Goal: Book appointment/travel/reservation

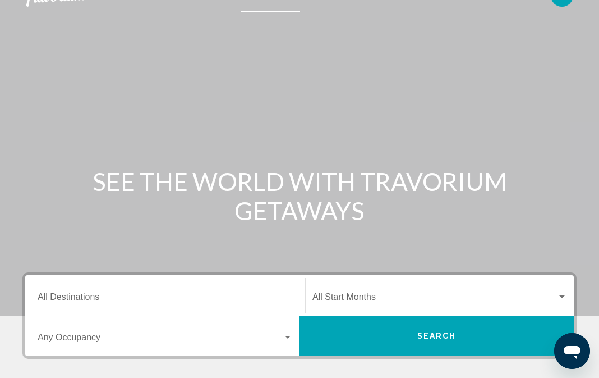
scroll to position [39, 0]
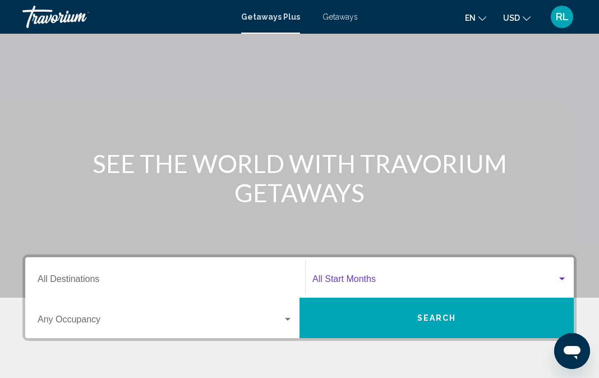
click at [562, 275] on div "Search widget" at bounding box center [562, 278] width 10 height 9
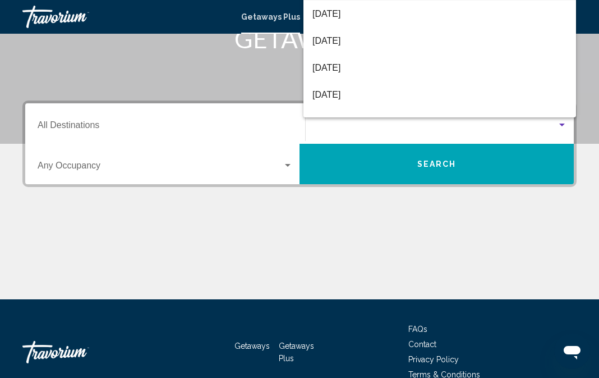
scroll to position [181, 0]
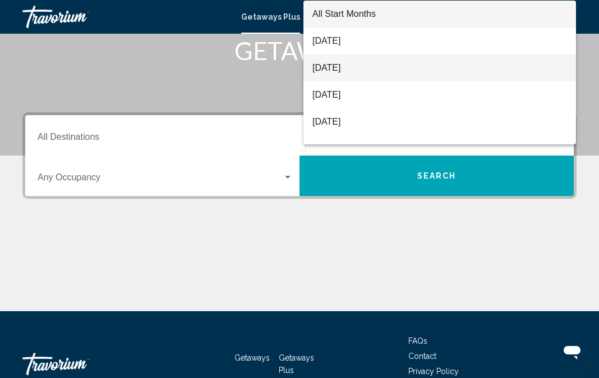
click at [377, 65] on span "[DATE]" at bounding box center [440, 67] width 255 height 27
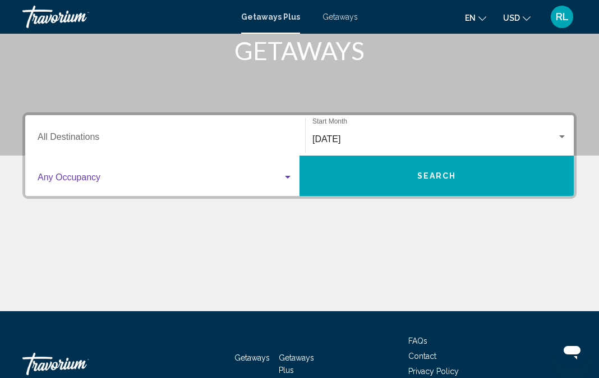
click at [286, 176] on div "Search widget" at bounding box center [288, 177] width 10 height 9
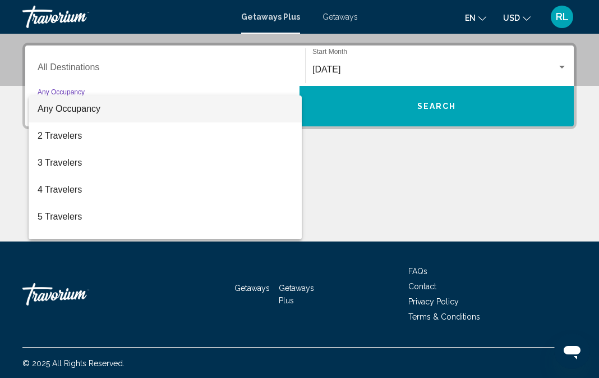
scroll to position [252, 0]
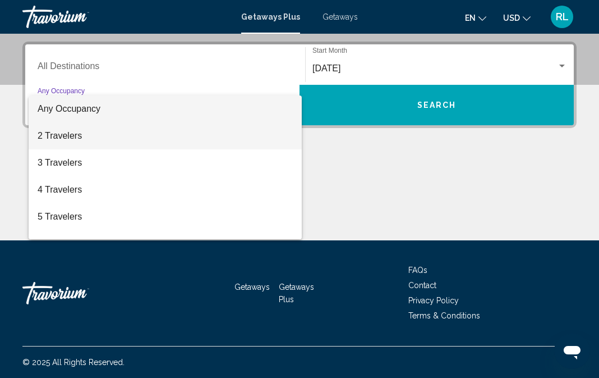
click at [280, 134] on span "2 Travelers" at bounding box center [165, 135] width 255 height 27
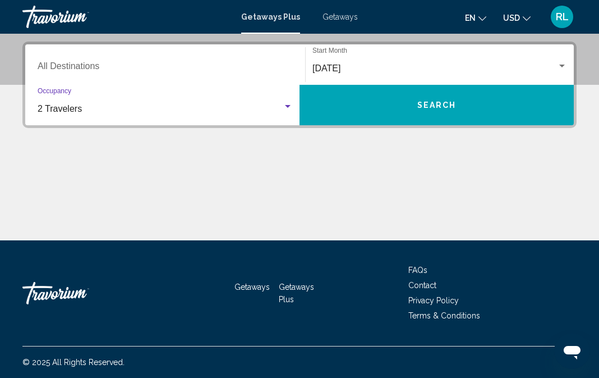
click at [287, 58] on div "Destination All Destinations" at bounding box center [165, 64] width 255 height 35
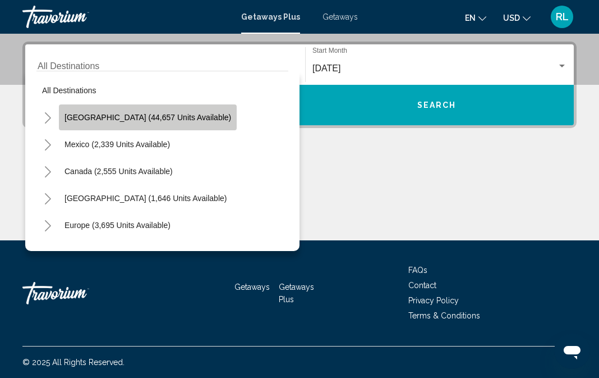
click at [174, 121] on span "[GEOGRAPHIC_DATA] (44,657 units available)" at bounding box center [148, 117] width 167 height 9
type input "**********"
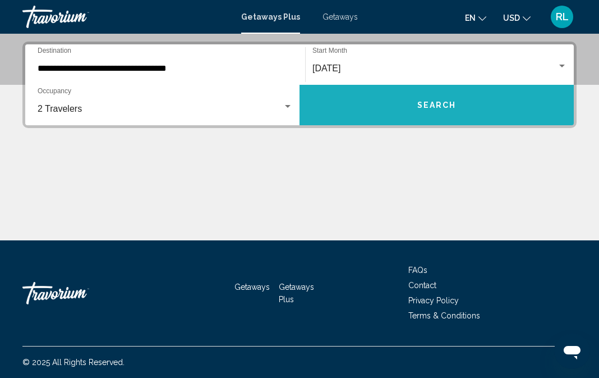
click at [424, 102] on span "Search" at bounding box center [437, 105] width 39 height 9
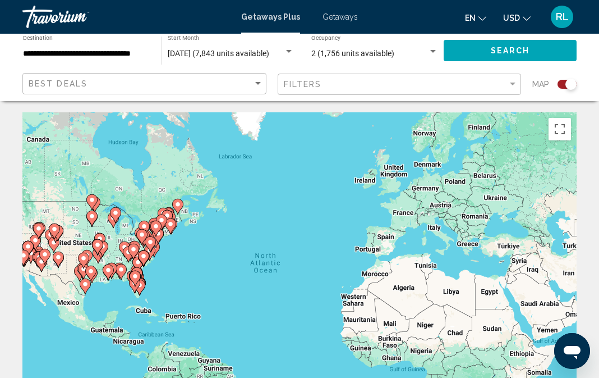
click at [242, 126] on div "To activate drag with keyboard, press Alt + Enter. Once in keyboard drag state,…" at bounding box center [299, 280] width 555 height 337
click at [558, 125] on button "Toggle fullscreen view" at bounding box center [560, 129] width 22 height 22
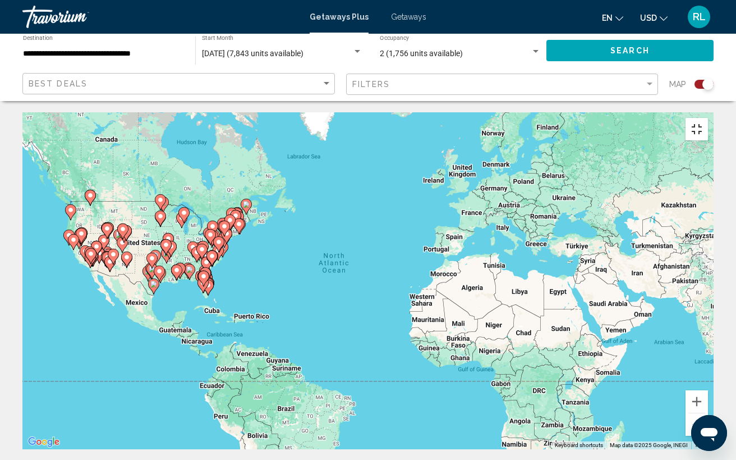
click at [599, 118] on button "Toggle fullscreen view" at bounding box center [697, 129] width 22 height 22
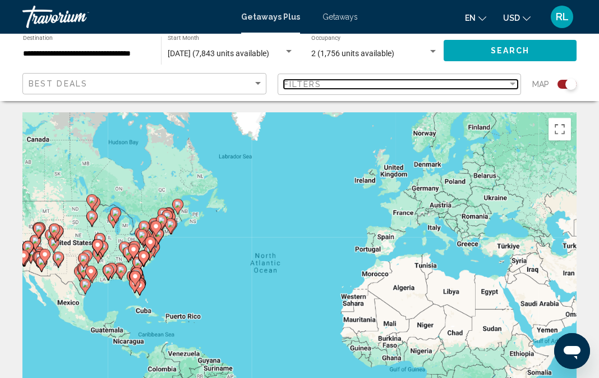
click at [510, 84] on div "Filter" at bounding box center [513, 84] width 6 height 3
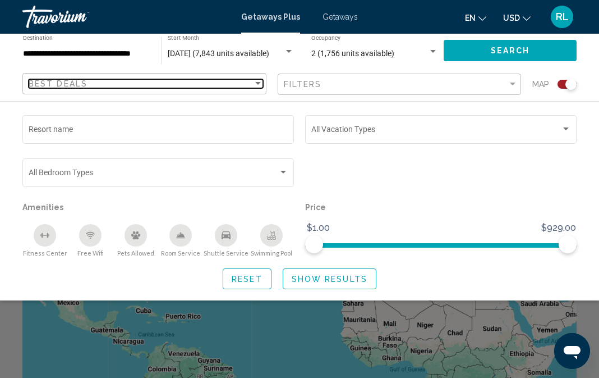
click at [256, 80] on div "Sort by" at bounding box center [258, 83] width 10 height 9
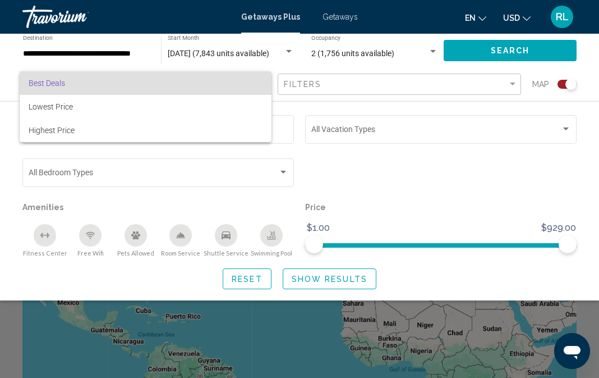
click at [323, 171] on div at bounding box center [299, 189] width 599 height 378
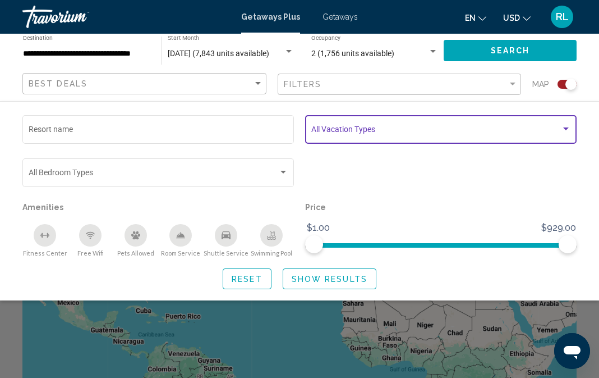
click at [563, 128] on div "Search widget" at bounding box center [566, 129] width 10 height 9
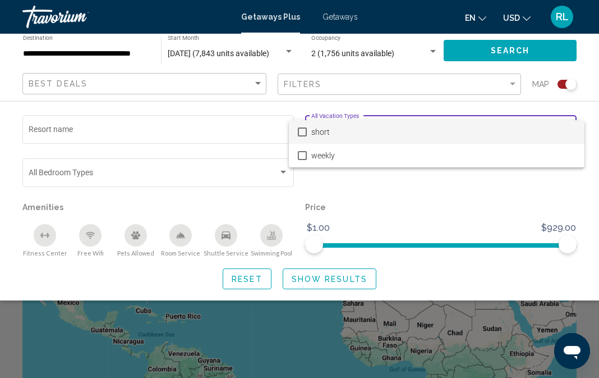
click at [305, 131] on mat-pseudo-checkbox at bounding box center [302, 131] width 9 height 9
click at [397, 177] on div at bounding box center [299, 189] width 599 height 378
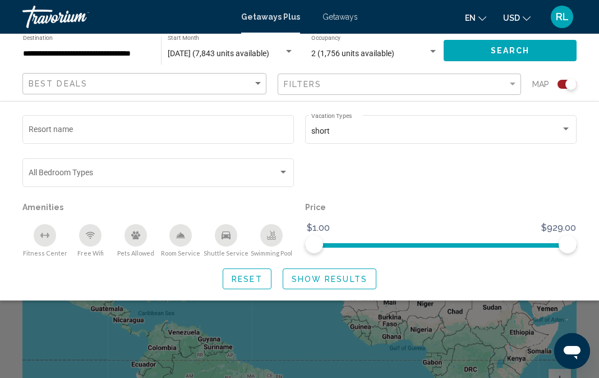
scroll to position [30, 0]
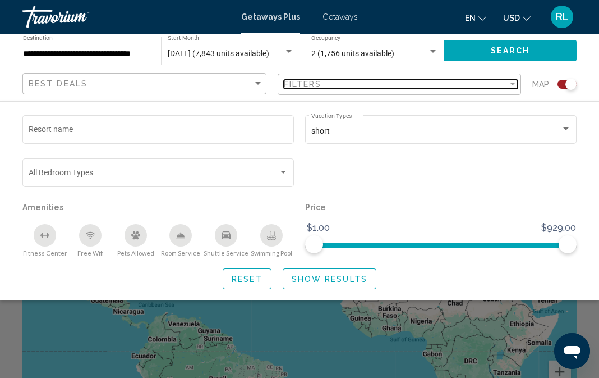
click at [512, 81] on div "Filter" at bounding box center [513, 84] width 10 height 9
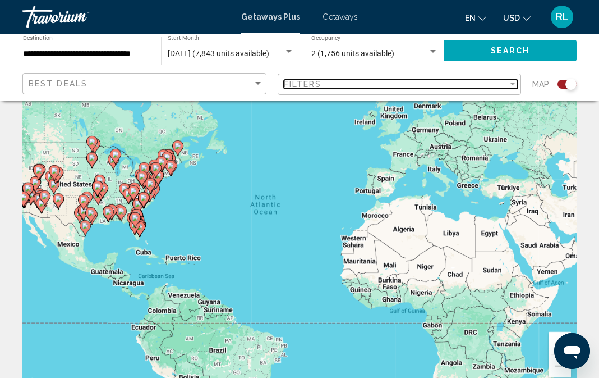
scroll to position [58, 0]
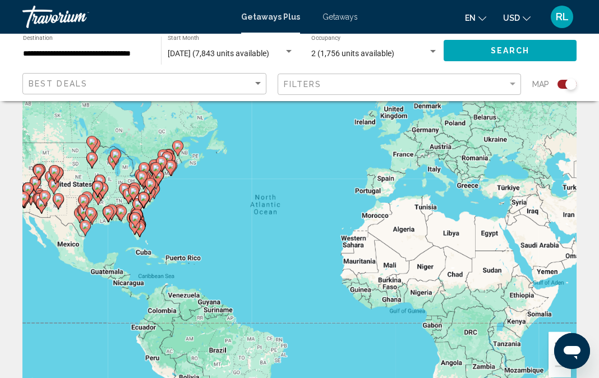
click at [260, 77] on div "Best Deals" at bounding box center [146, 84] width 235 height 21
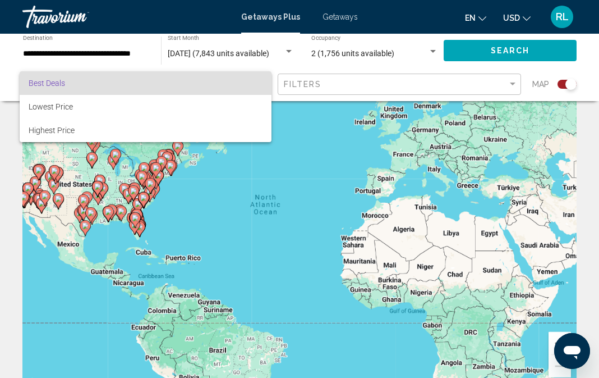
click at [320, 141] on div at bounding box center [299, 189] width 599 height 378
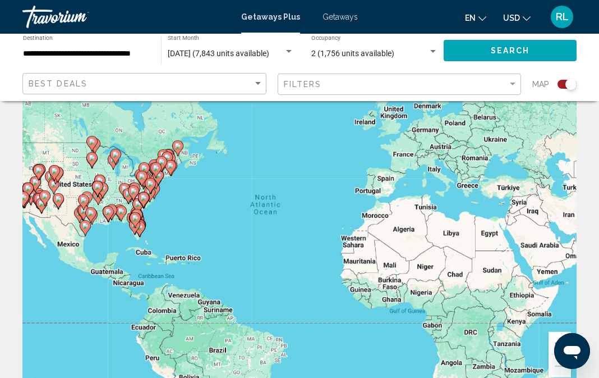
click at [488, 46] on button "Search" at bounding box center [510, 50] width 133 height 21
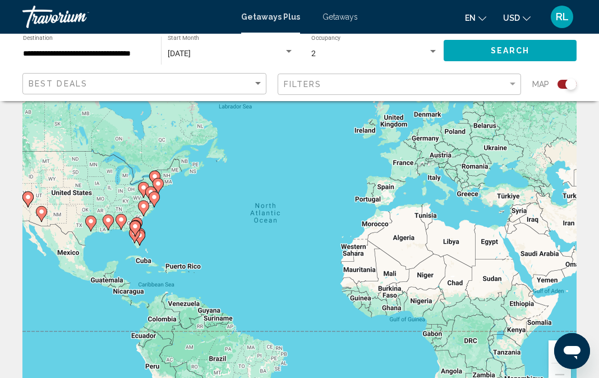
scroll to position [56, 0]
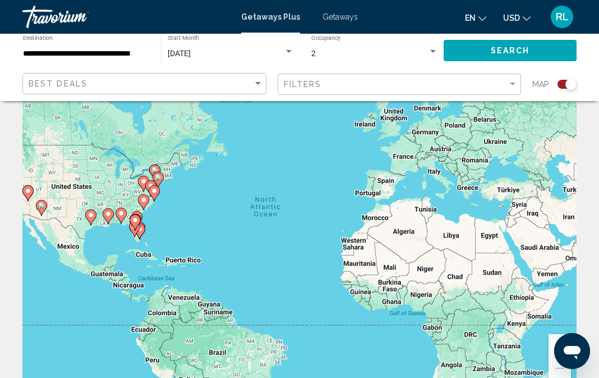
click at [568, 84] on div "Search widget" at bounding box center [571, 84] width 11 height 11
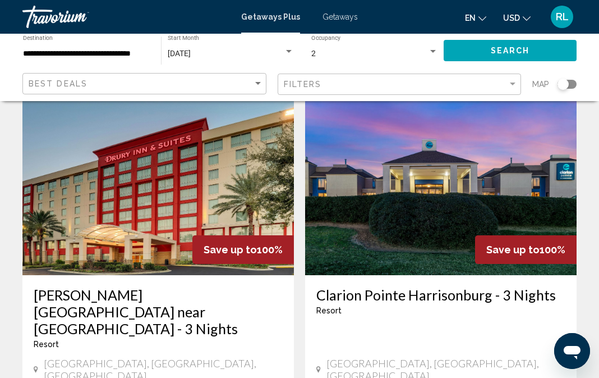
click at [566, 86] on div "Search widget" at bounding box center [563, 84] width 11 height 11
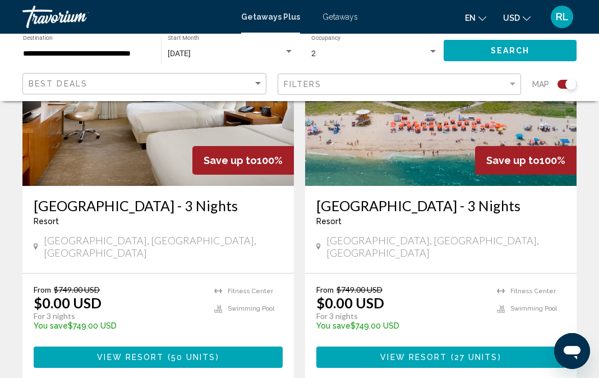
scroll to position [923, 0]
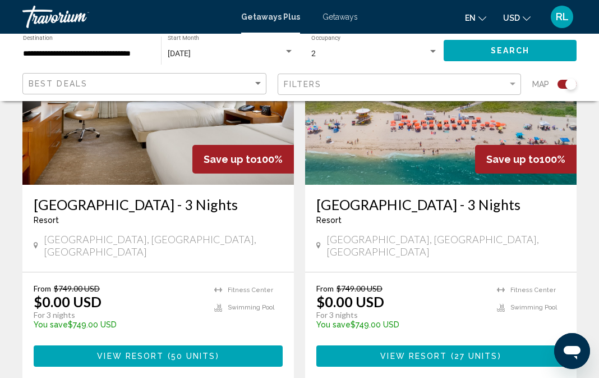
click at [453, 283] on div "From $749.00 USD $0.00 USD For 3 nights You save $749.00 USD temp" at bounding box center [402, 309] width 170 height 53
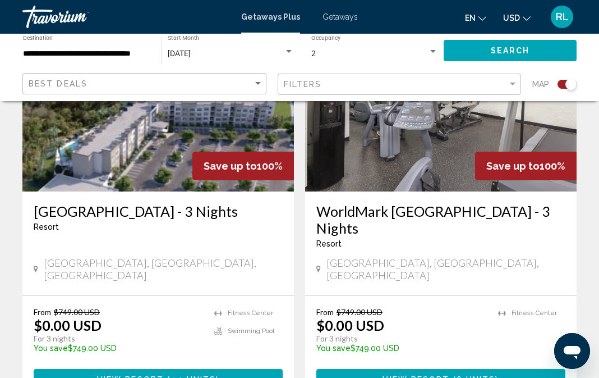
scroll to position [2567, 0]
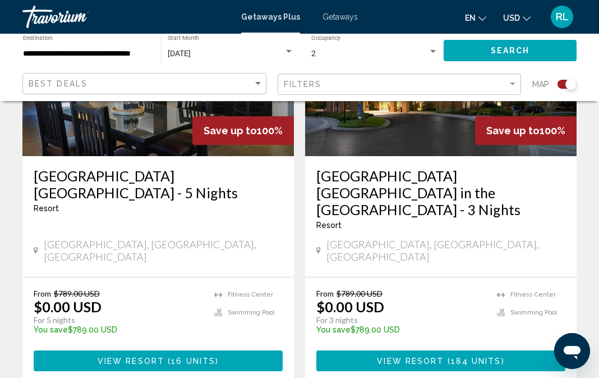
scroll to position [2602, 0]
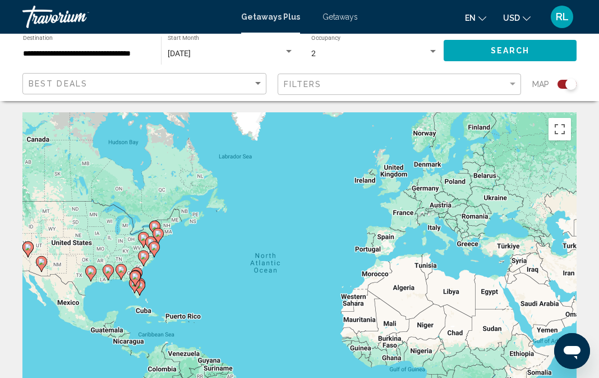
click at [340, 235] on div "To activate drag with keyboard, press Alt + Enter. Once in keyboard drag state,…" at bounding box center [299, 280] width 555 height 337
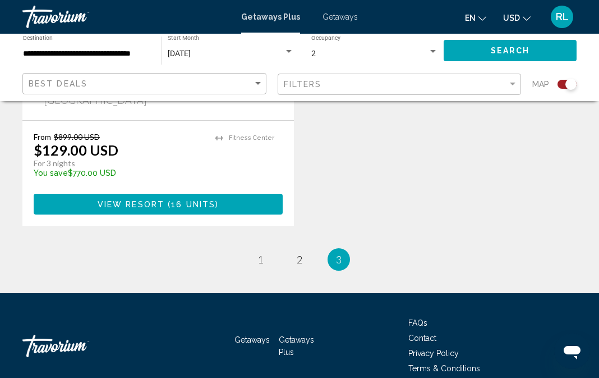
scroll to position [1503, 0]
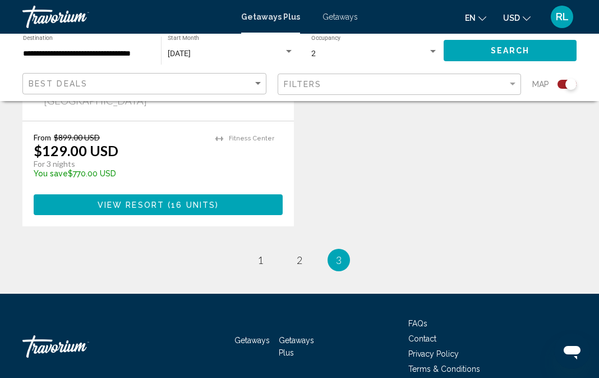
click at [292, 336] on span "Getaways Plus" at bounding box center [296, 346] width 35 height 21
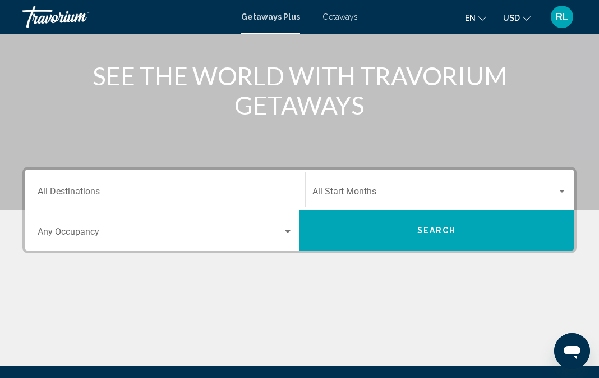
scroll to position [130, 0]
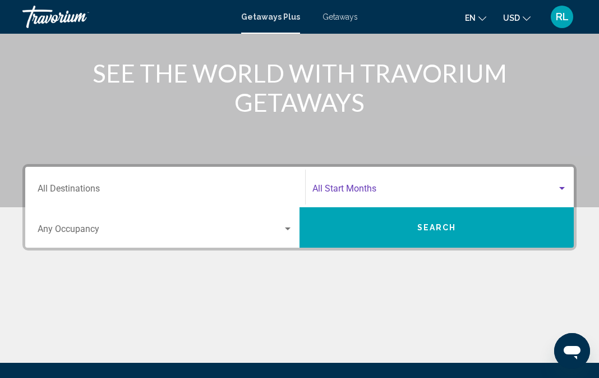
click at [564, 187] on div "Search widget" at bounding box center [563, 188] width 6 height 3
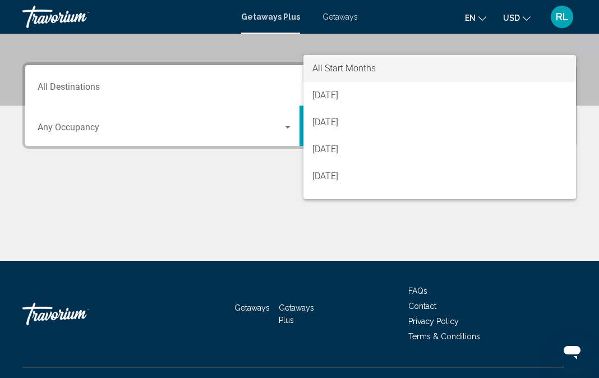
scroll to position [252, 0]
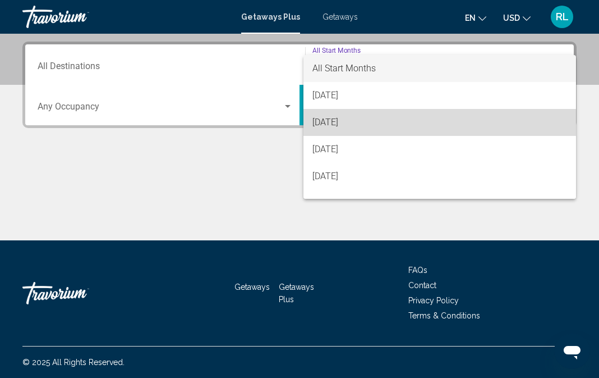
click at [356, 124] on span "[DATE]" at bounding box center [440, 122] width 255 height 27
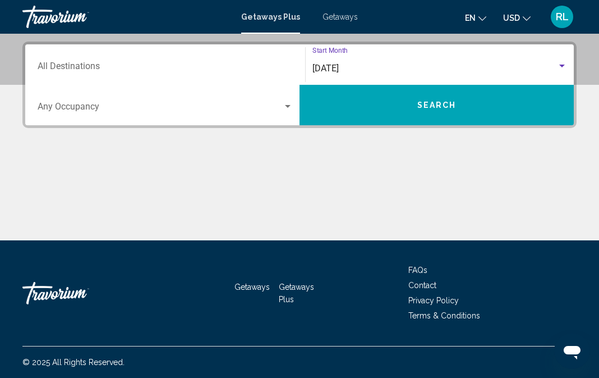
click at [290, 107] on div "Search widget" at bounding box center [288, 106] width 6 height 3
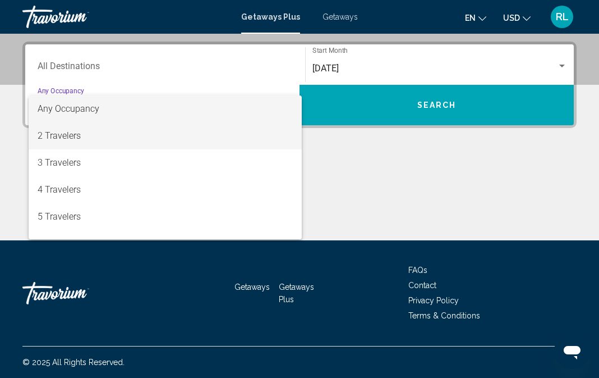
click at [226, 142] on span "2 Travelers" at bounding box center [165, 135] width 255 height 27
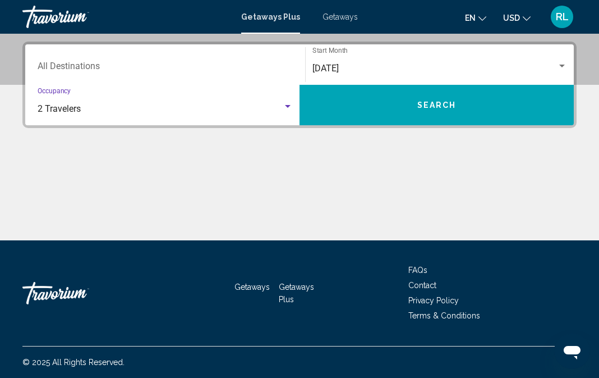
click at [67, 67] on input "Destination All Destinations" at bounding box center [165, 68] width 255 height 10
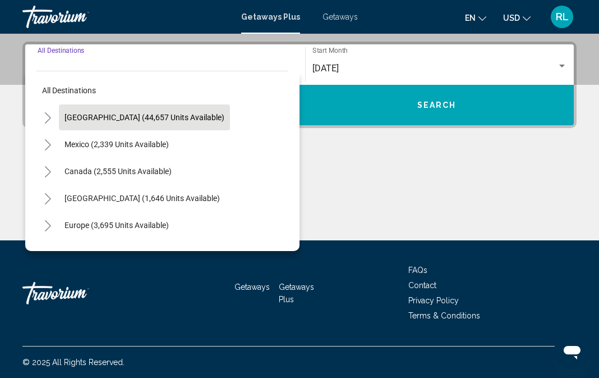
click at [89, 116] on span "[GEOGRAPHIC_DATA] (44,657 units available)" at bounding box center [145, 117] width 160 height 9
type input "**********"
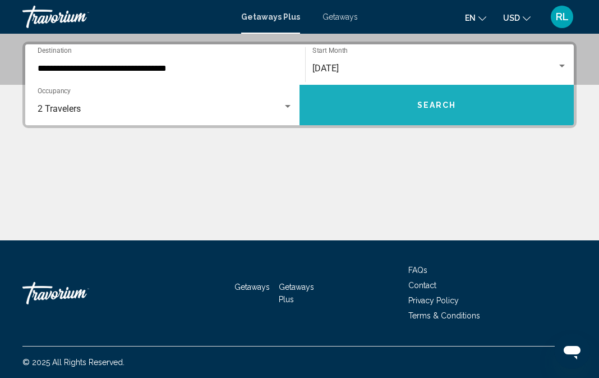
click at [450, 117] on button "Search" at bounding box center [437, 105] width 274 height 40
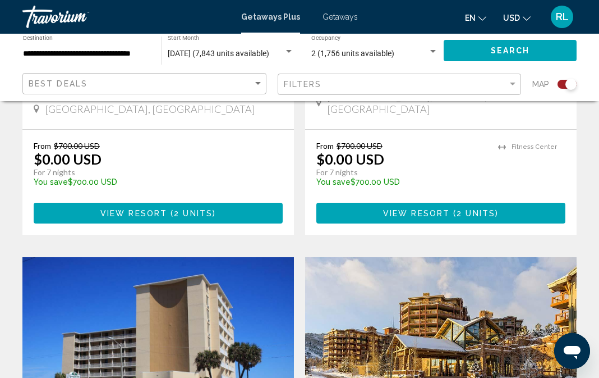
scroll to position [1388, 0]
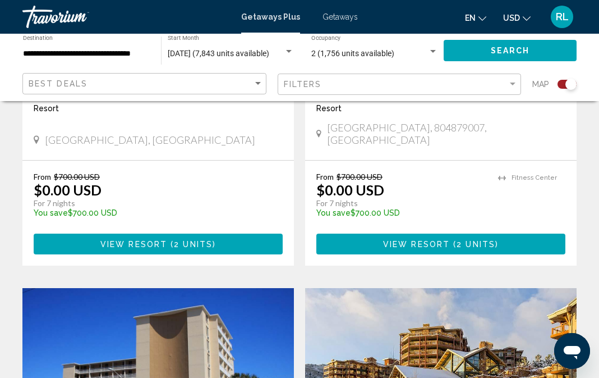
click at [494, 317] on img "Main content" at bounding box center [441, 378] width 272 height 180
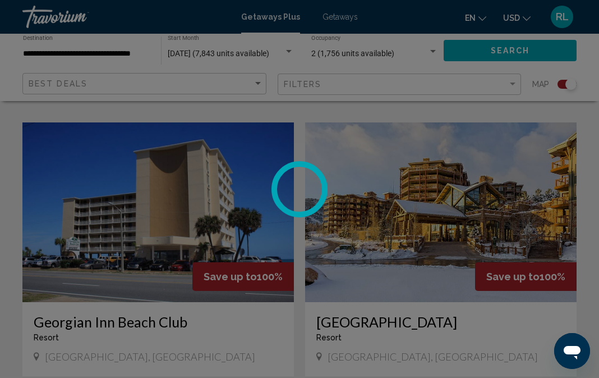
scroll to position [1561, 0]
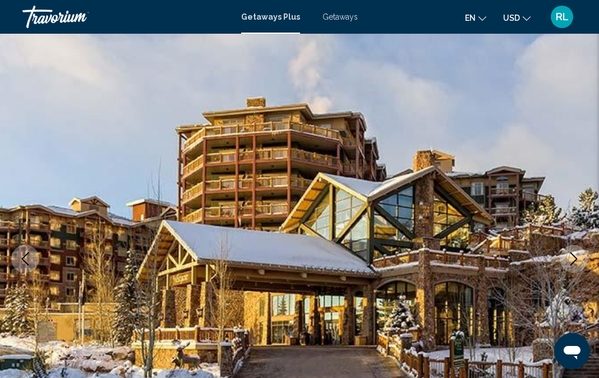
scroll to position [42, 0]
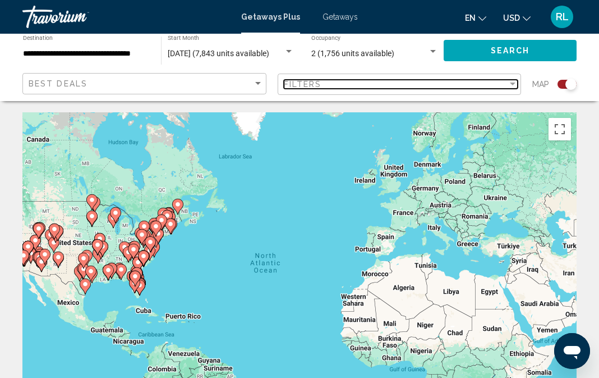
click at [511, 80] on div "Filter" at bounding box center [513, 84] width 10 height 9
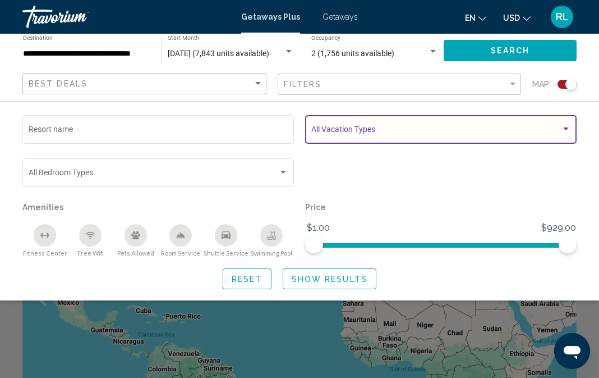
click at [566, 125] on div "Search widget" at bounding box center [566, 129] width 10 height 9
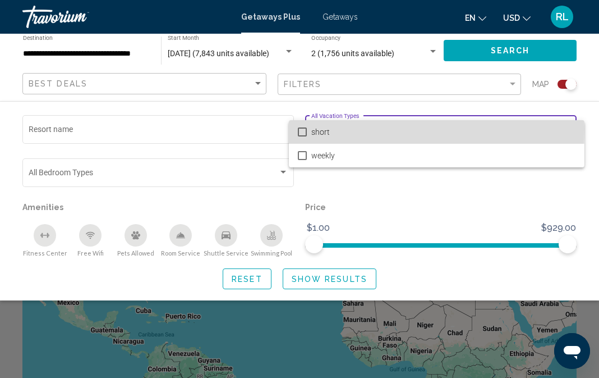
click at [300, 129] on mat-pseudo-checkbox at bounding box center [302, 131] width 9 height 9
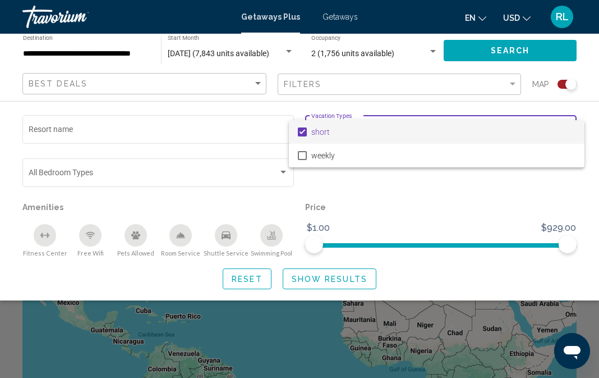
click at [435, 208] on div at bounding box center [299, 189] width 599 height 378
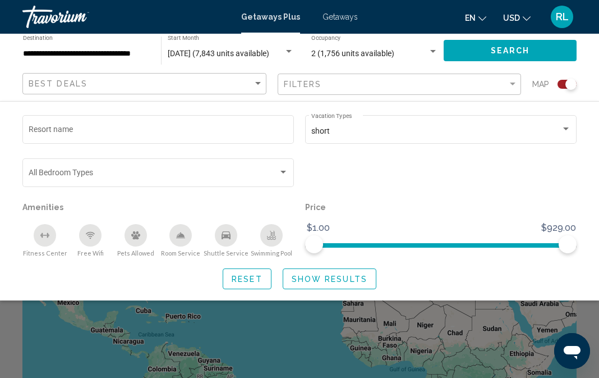
click at [495, 47] on span "Search" at bounding box center [510, 51] width 39 height 9
click at [490, 106] on div "Resort name short Vacation Types All Vacation Types Bedroom Types All Bedroom T…" at bounding box center [299, 200] width 599 height 199
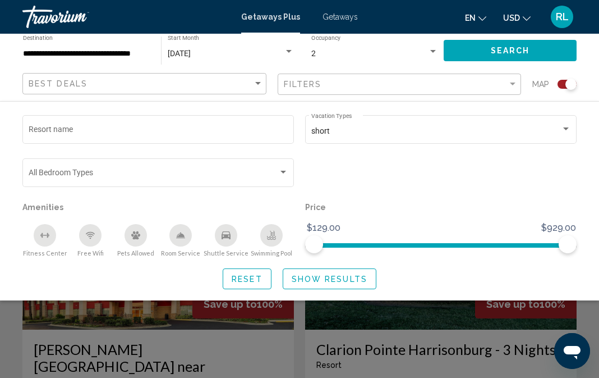
scroll to position [352, 0]
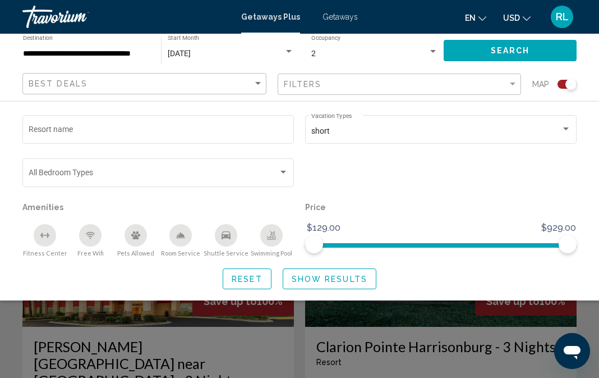
click at [401, 319] on div "Search widget" at bounding box center [299, 272] width 599 height 209
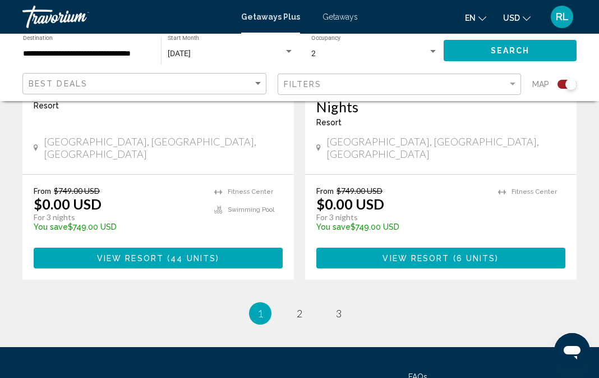
scroll to position [2683, 0]
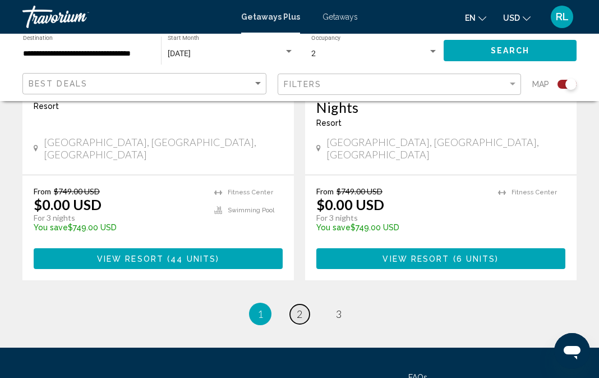
click at [300, 308] on span "2" at bounding box center [300, 314] width 6 height 12
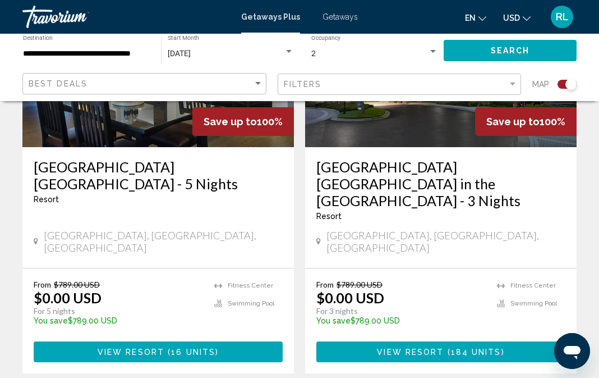
scroll to position [2607, 0]
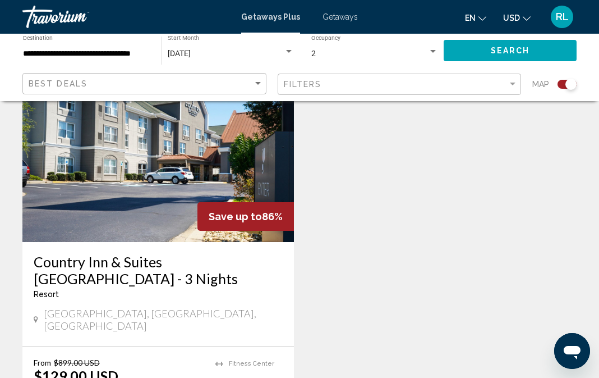
scroll to position [1274, 0]
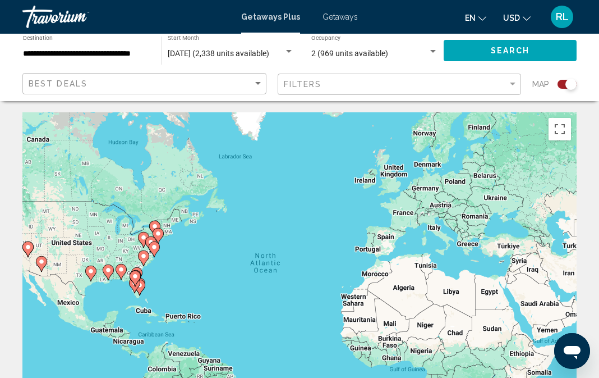
click at [336, 15] on span "Getaways" at bounding box center [340, 16] width 35 height 9
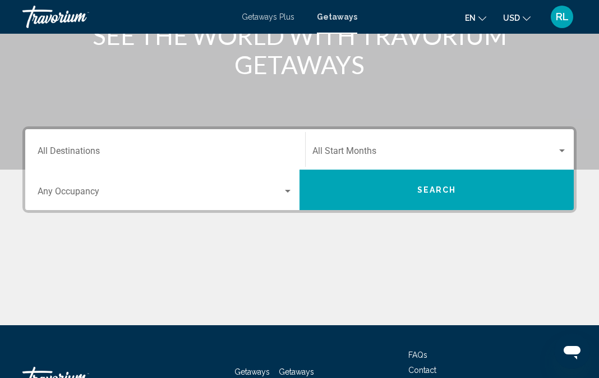
scroll to position [169, 0]
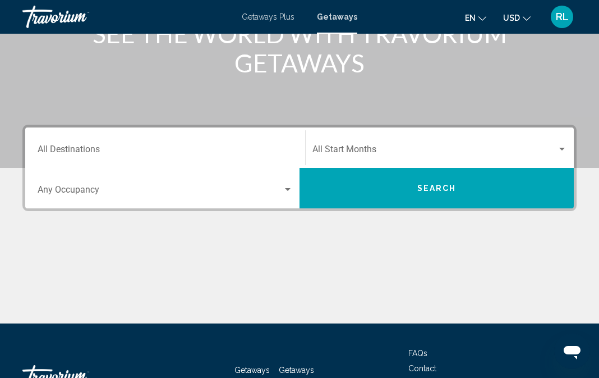
click at [362, 144] on div "Start Month All Start Months" at bounding box center [440, 147] width 255 height 35
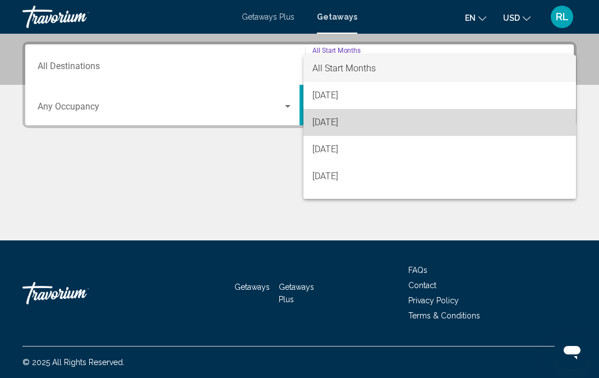
click at [360, 122] on span "[DATE]" at bounding box center [440, 122] width 255 height 27
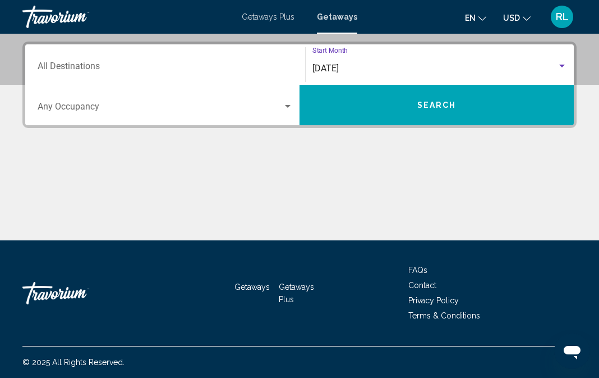
click at [430, 107] on span "Search" at bounding box center [437, 105] width 39 height 9
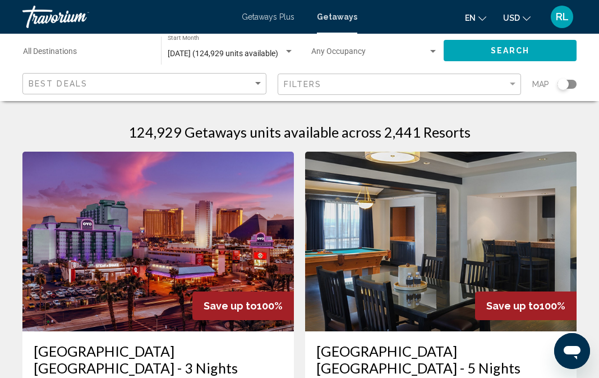
click at [369, 43] on div "Occupancy Any Occupancy" at bounding box center [375, 50] width 127 height 31
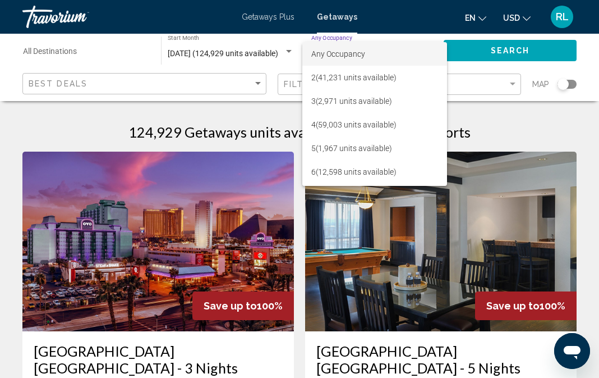
click at [490, 113] on div at bounding box center [299, 189] width 599 height 378
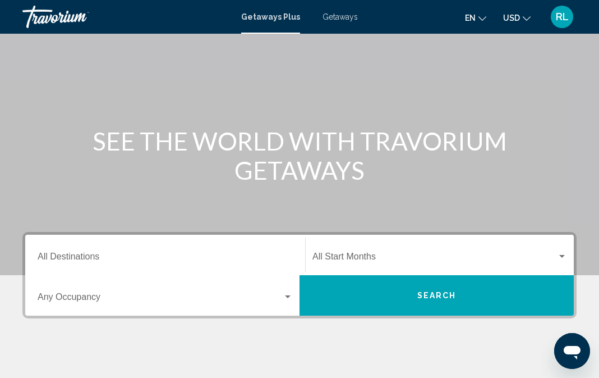
scroll to position [66, 0]
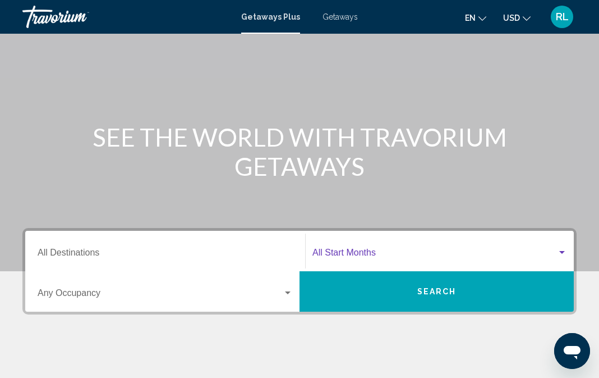
click at [561, 249] on div "Search widget" at bounding box center [562, 252] width 10 height 9
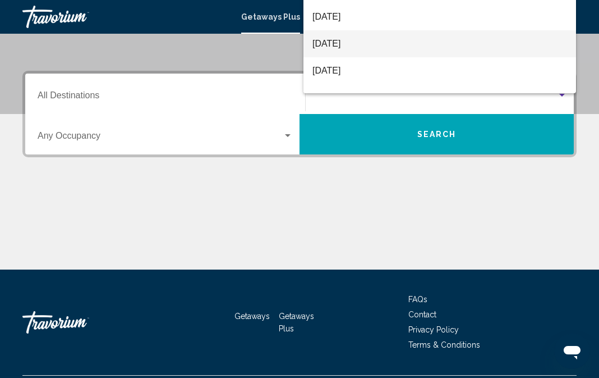
scroll to position [203, 0]
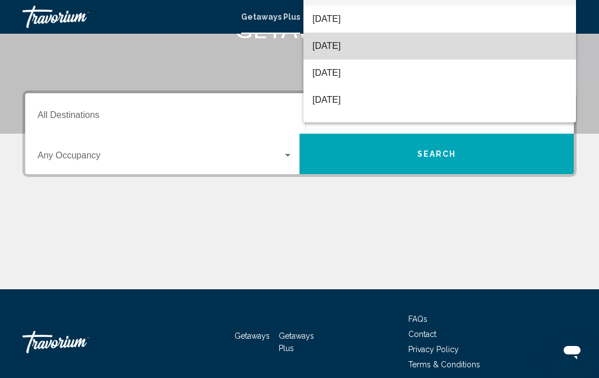
click at [338, 43] on span "[DATE]" at bounding box center [440, 46] width 255 height 27
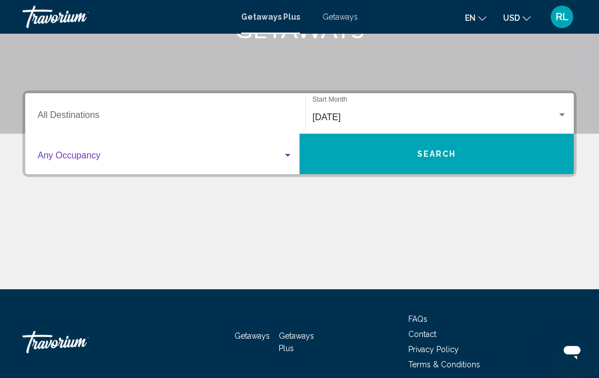
click at [286, 154] on div "Search widget" at bounding box center [288, 155] width 10 height 9
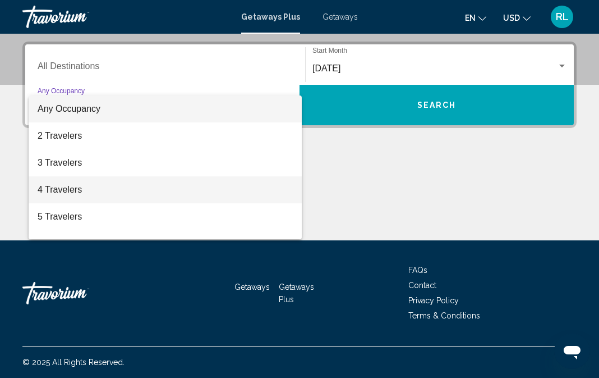
click at [73, 191] on span "4 Travelers" at bounding box center [165, 189] width 255 height 27
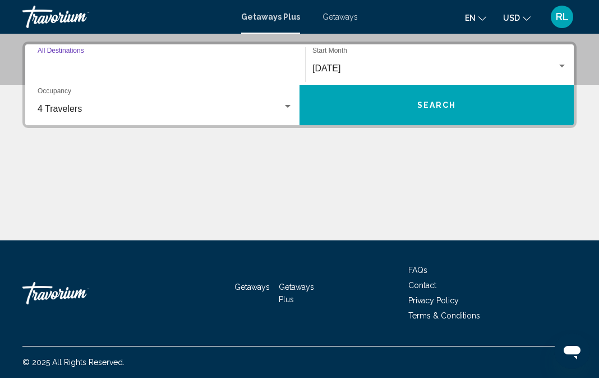
click at [116, 65] on input "Destination All Destinations" at bounding box center [165, 68] width 255 height 10
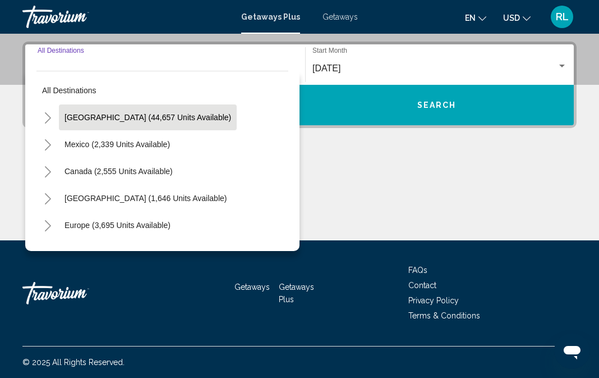
click at [106, 114] on span "[GEOGRAPHIC_DATA] (44,657 units available)" at bounding box center [148, 117] width 167 height 9
type input "**********"
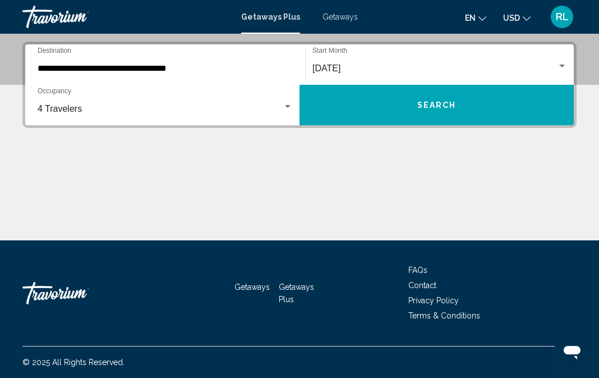
click at [335, 15] on span "Getaways" at bounding box center [340, 16] width 35 height 9
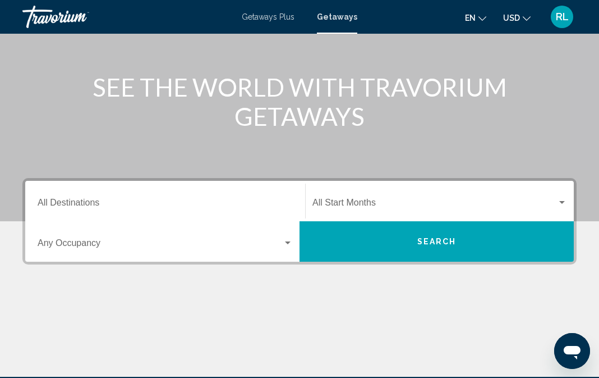
scroll to position [117, 0]
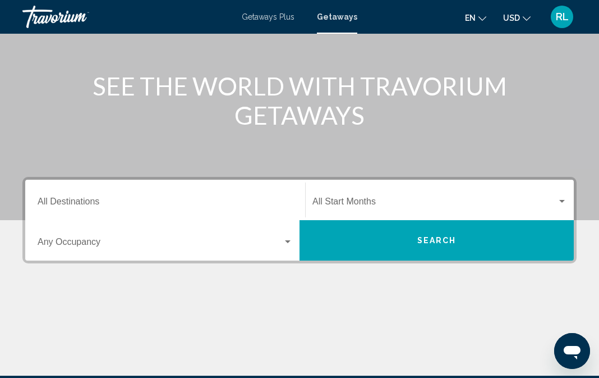
click at [562, 200] on div "Search widget" at bounding box center [563, 201] width 6 height 3
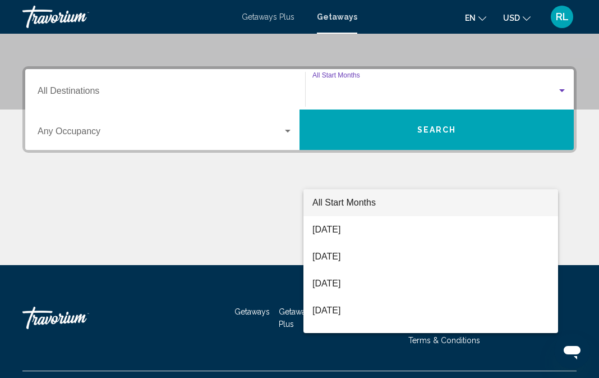
scroll to position [252, 0]
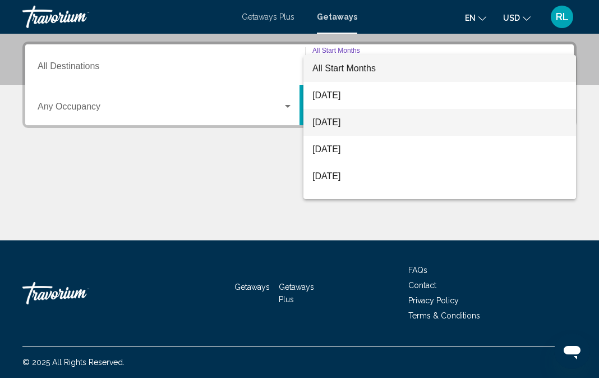
click at [358, 122] on span "[DATE]" at bounding box center [440, 122] width 255 height 27
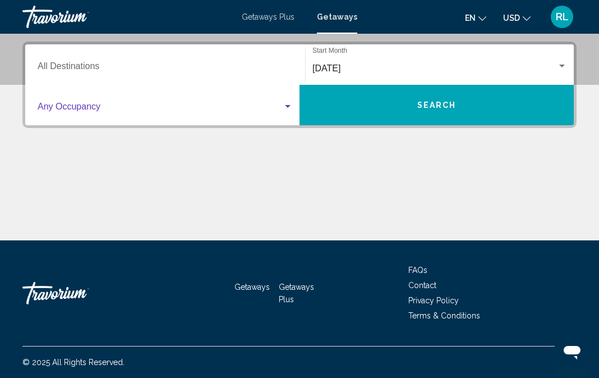
click at [287, 106] on div "Search widget" at bounding box center [288, 106] width 6 height 3
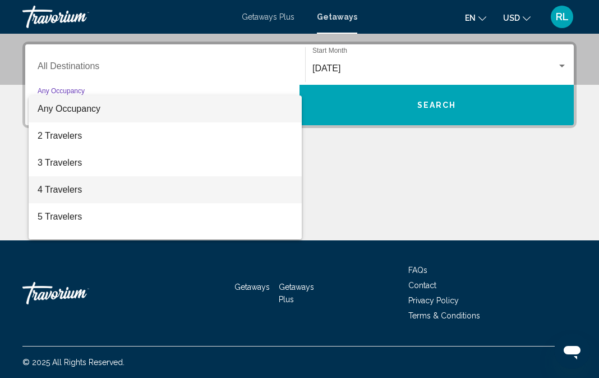
click at [51, 186] on span "4 Travelers" at bounding box center [165, 189] width 255 height 27
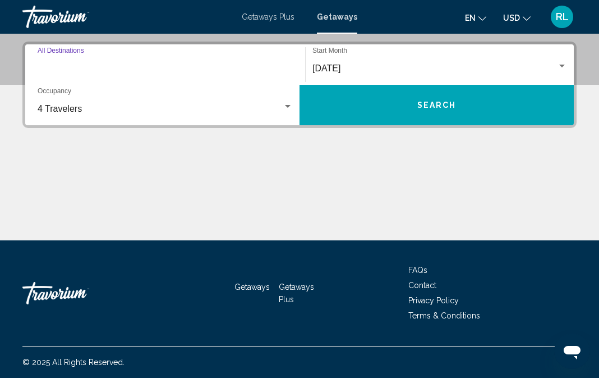
click at [66, 66] on input "Destination All Destinations" at bounding box center [165, 68] width 255 height 10
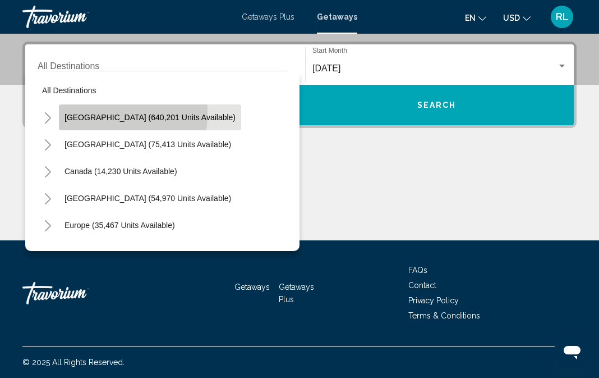
click at [73, 112] on button "[GEOGRAPHIC_DATA] (640,201 units available)" at bounding box center [150, 117] width 182 height 26
type input "**********"
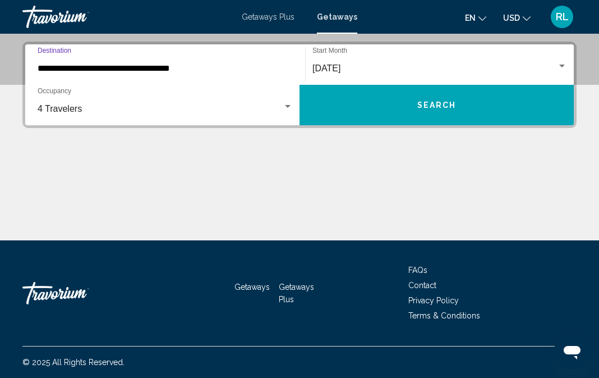
click at [419, 100] on span "Search" at bounding box center [437, 104] width 39 height 9
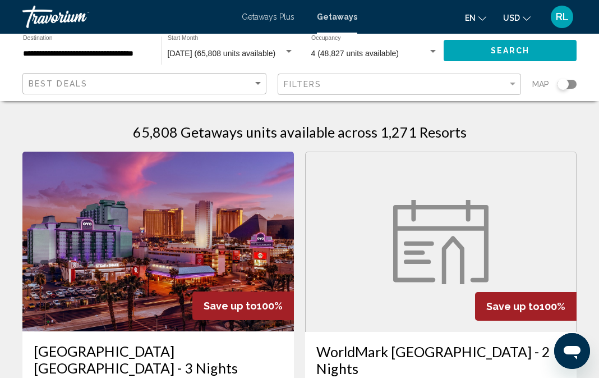
click at [4, 17] on div "Getaways Plus Getaways en English Español Français Italiano Português русский U…" at bounding box center [299, 17] width 599 height 24
